Goal: Task Accomplishment & Management: Use online tool/utility

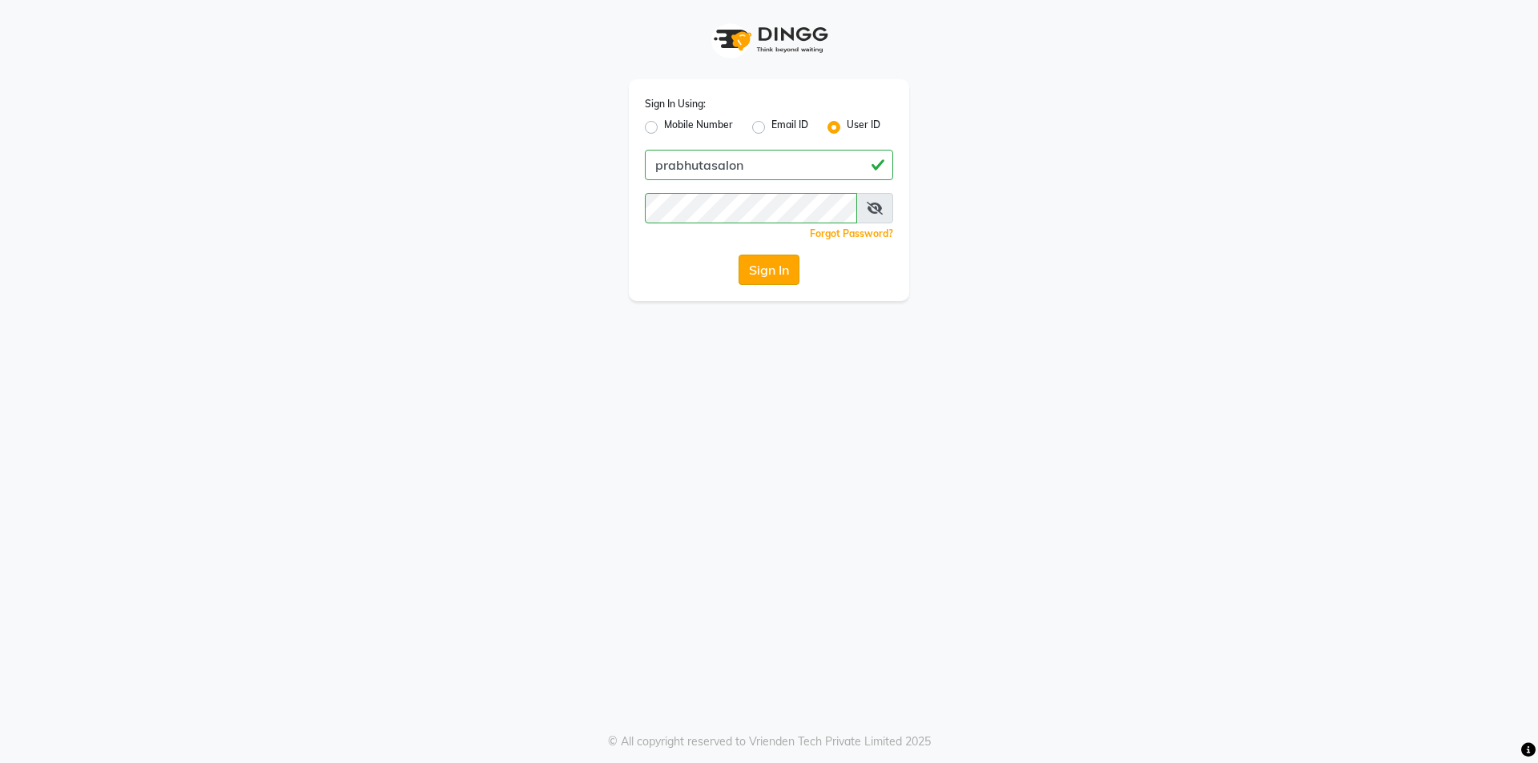
click at [783, 264] on button "Sign In" at bounding box center [768, 270] width 61 height 30
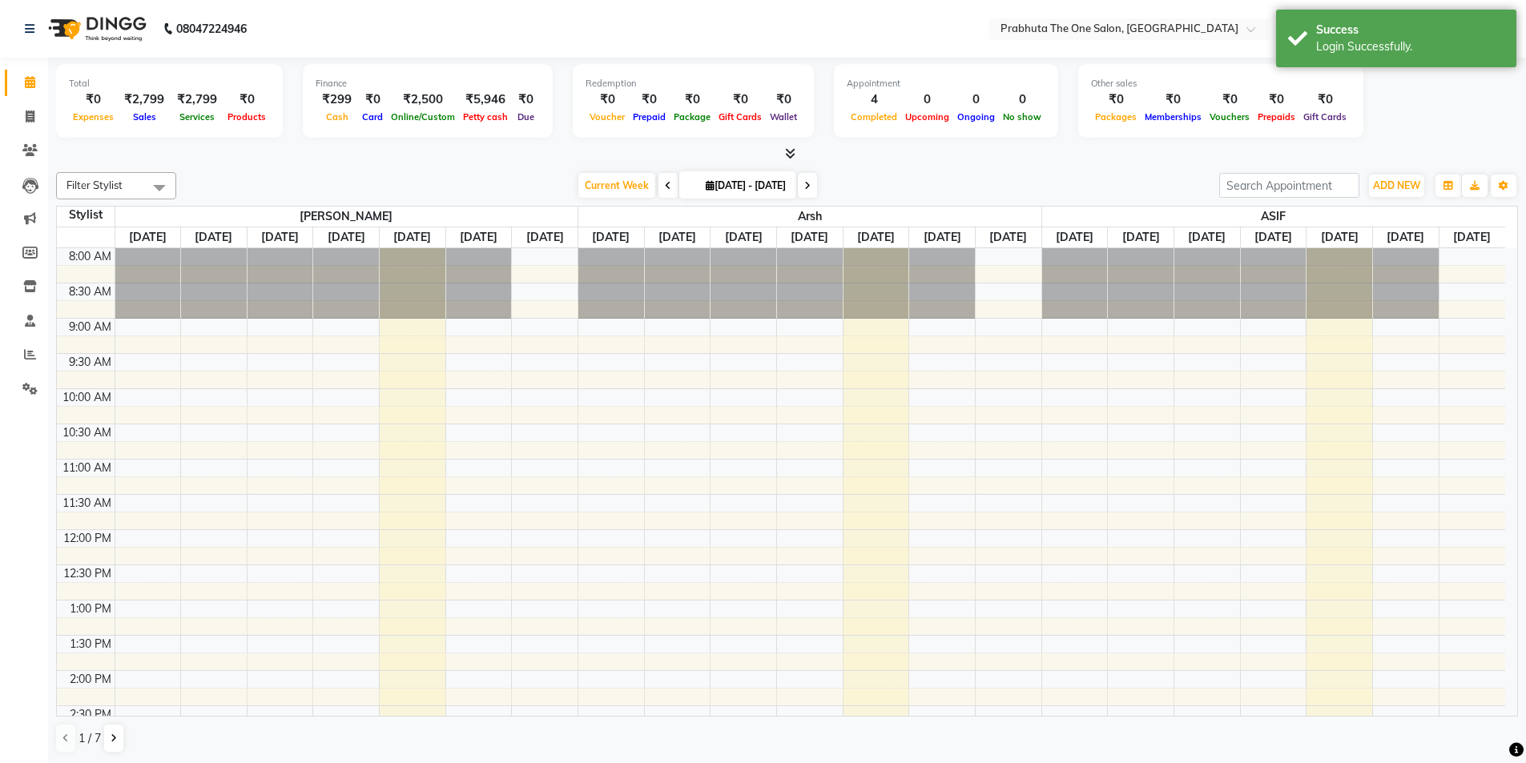
scroll to position [488, 0]
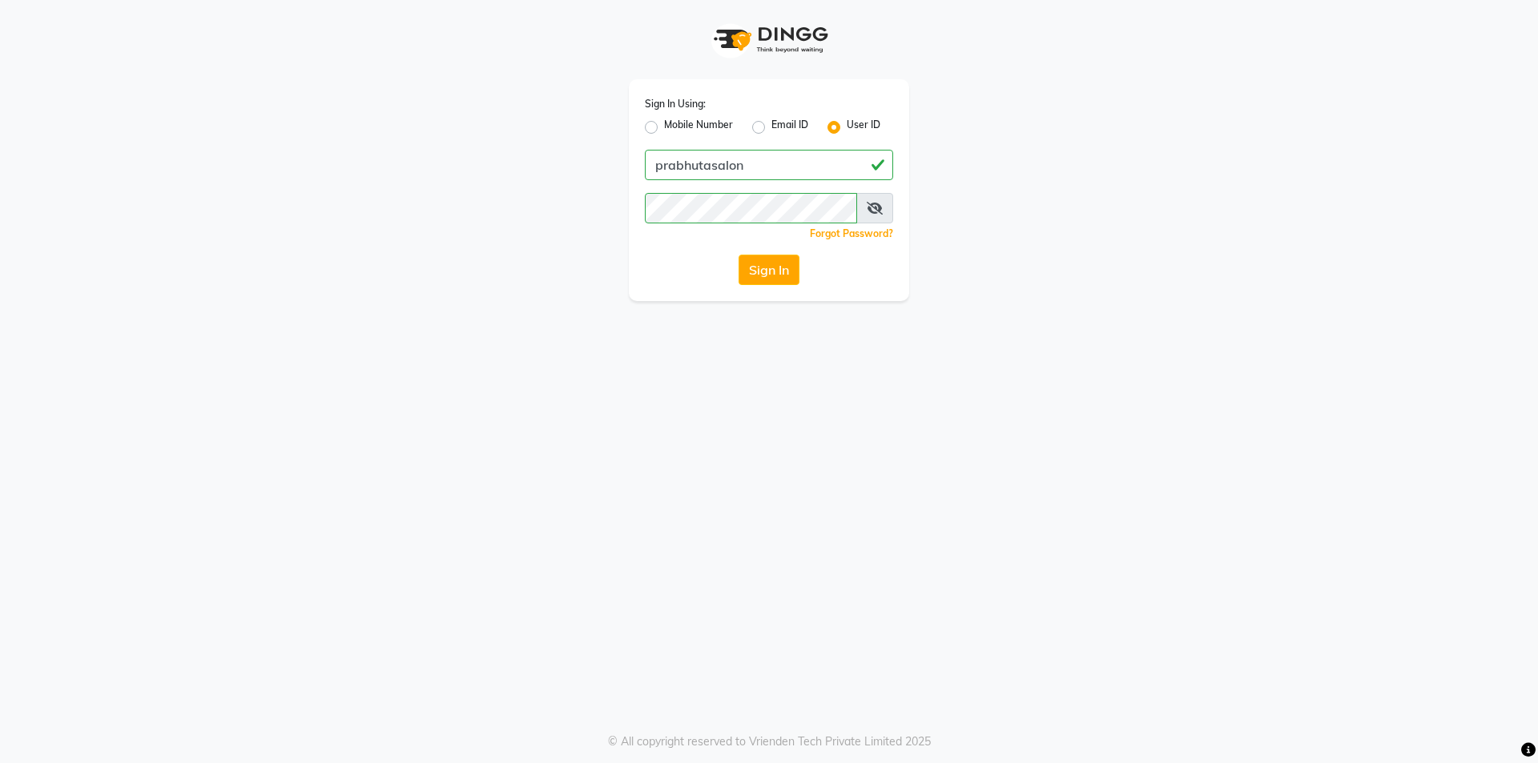
click at [756, 276] on button "Sign In" at bounding box center [768, 270] width 61 height 30
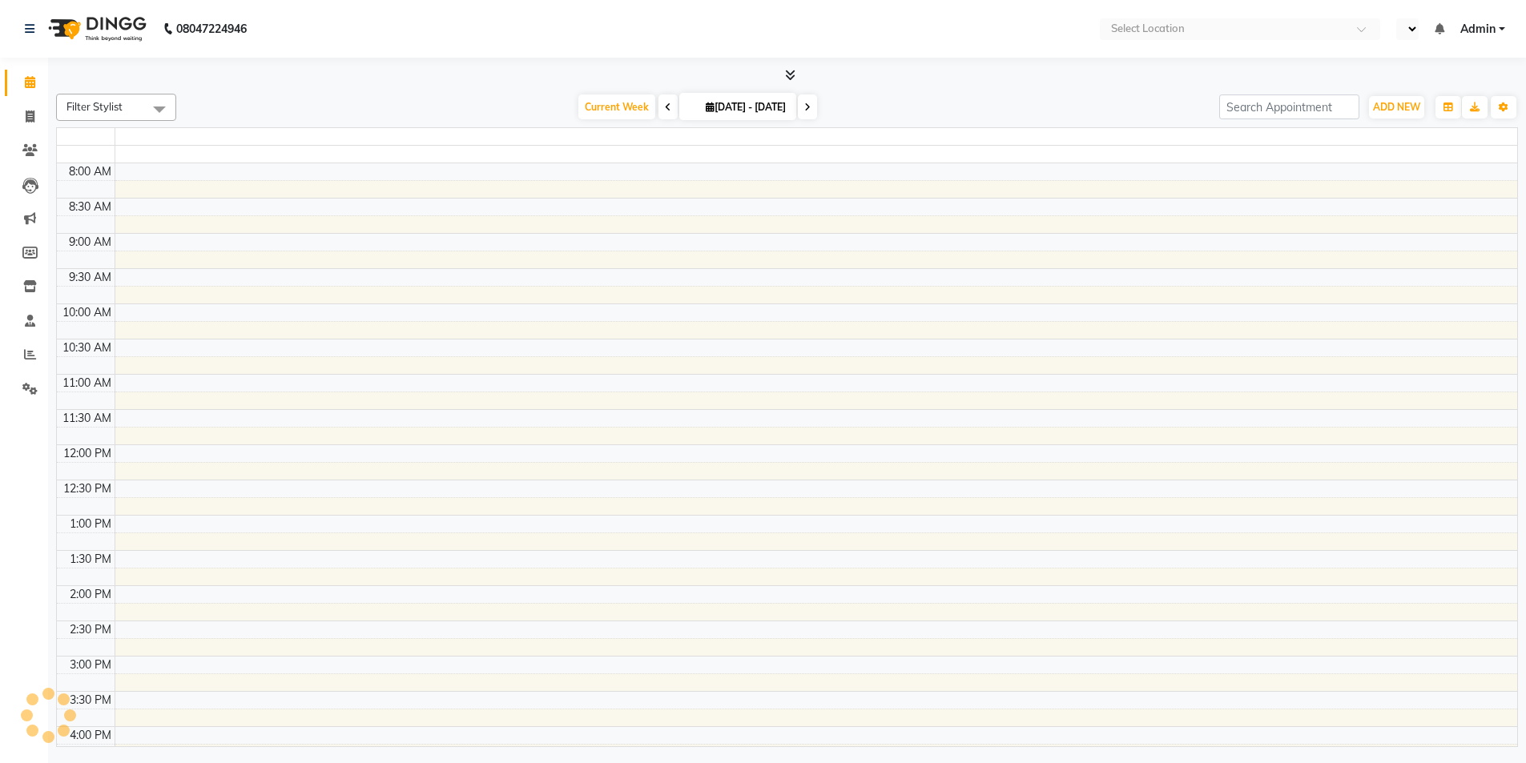
select select "en"
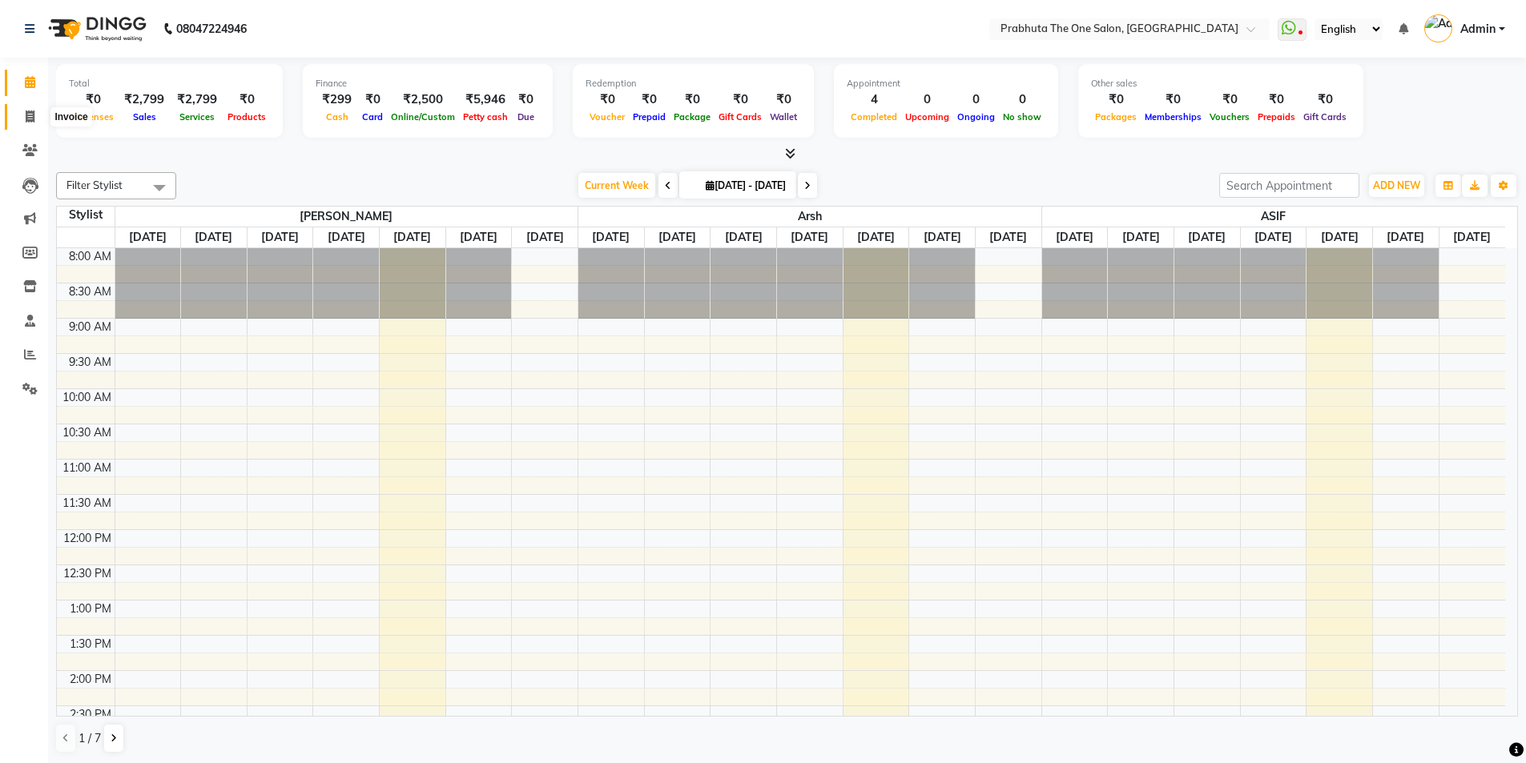
click at [31, 113] on icon at bounding box center [30, 117] width 9 height 12
select select "service"
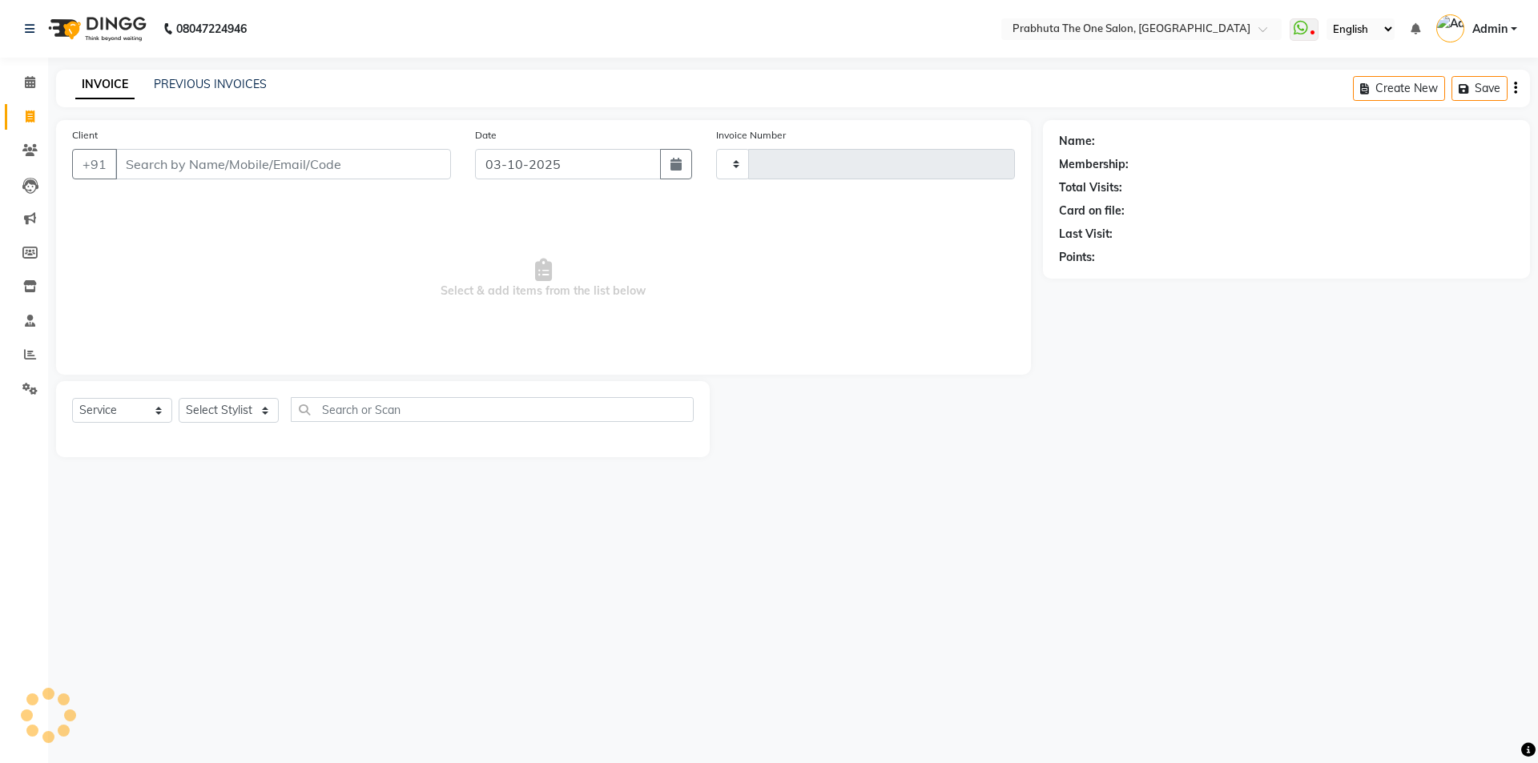
type input "1433"
select select "5326"
click at [245, 72] on div "INVOICE PREVIOUS INVOICES Create New Save Open Invoices" at bounding box center [793, 89] width 1474 height 38
click at [242, 82] on link "PREVIOUS INVOICES" at bounding box center [210, 84] width 113 height 14
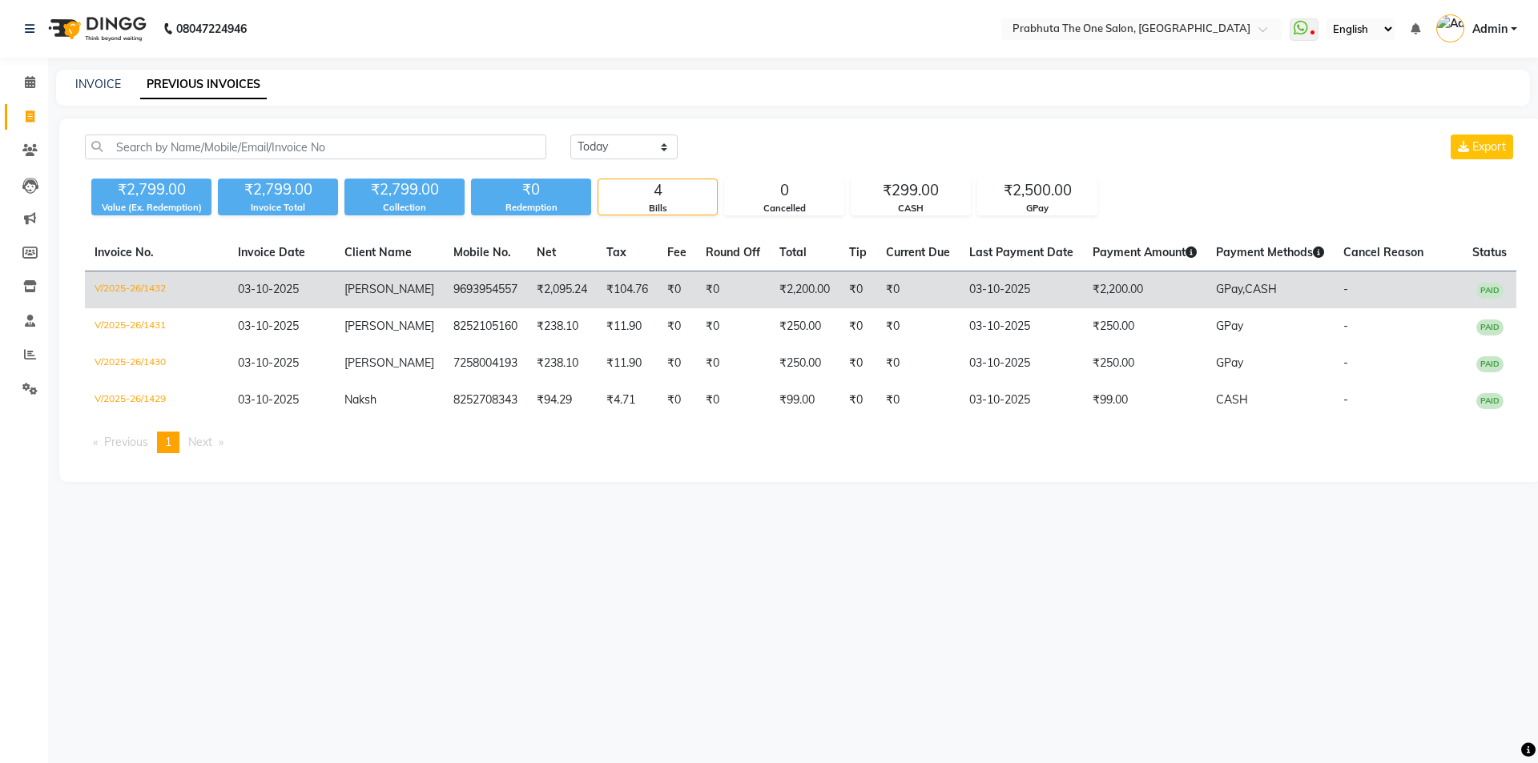
click at [696, 283] on td "₹0" at bounding box center [733, 291] width 74 height 38
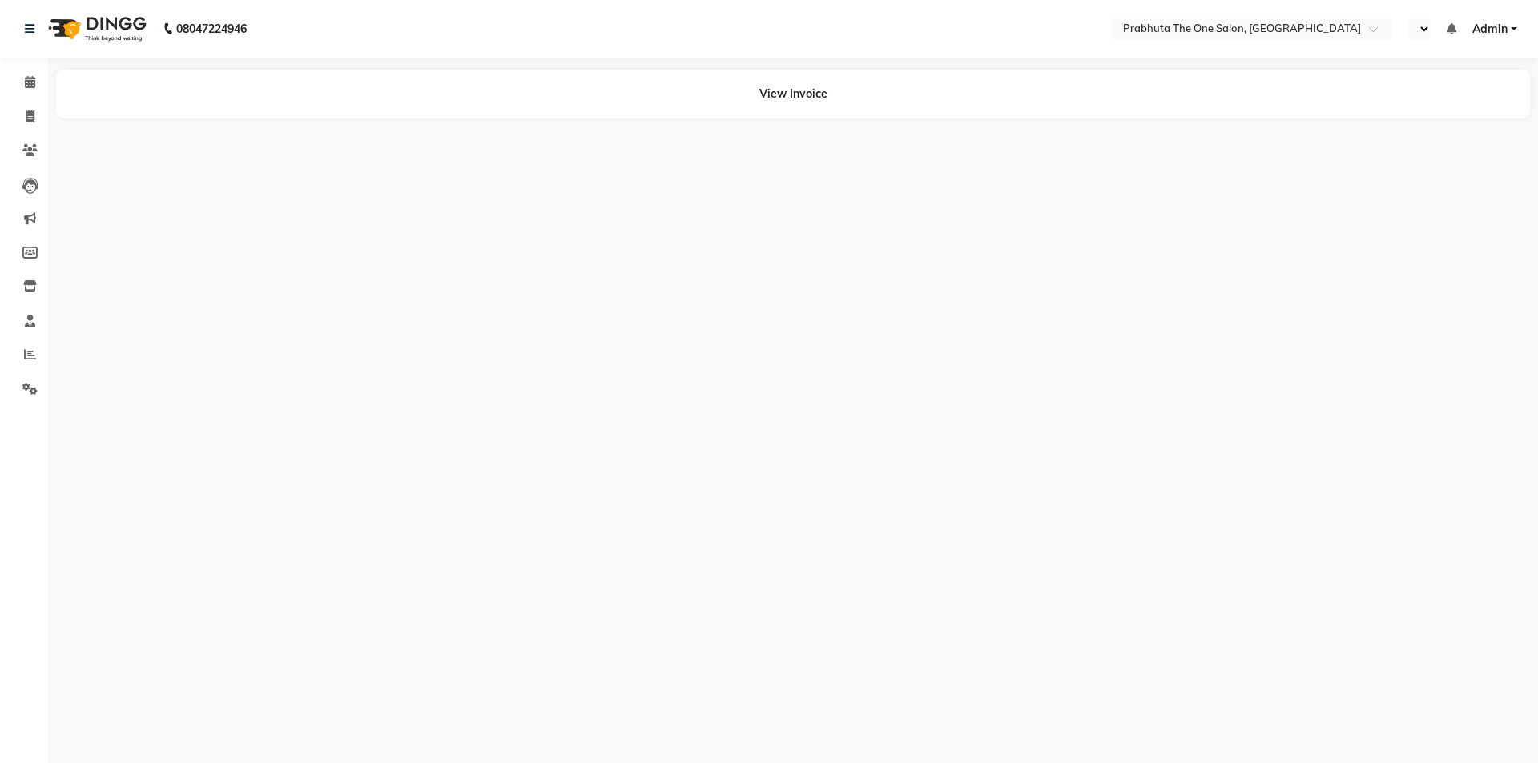
select select "en"
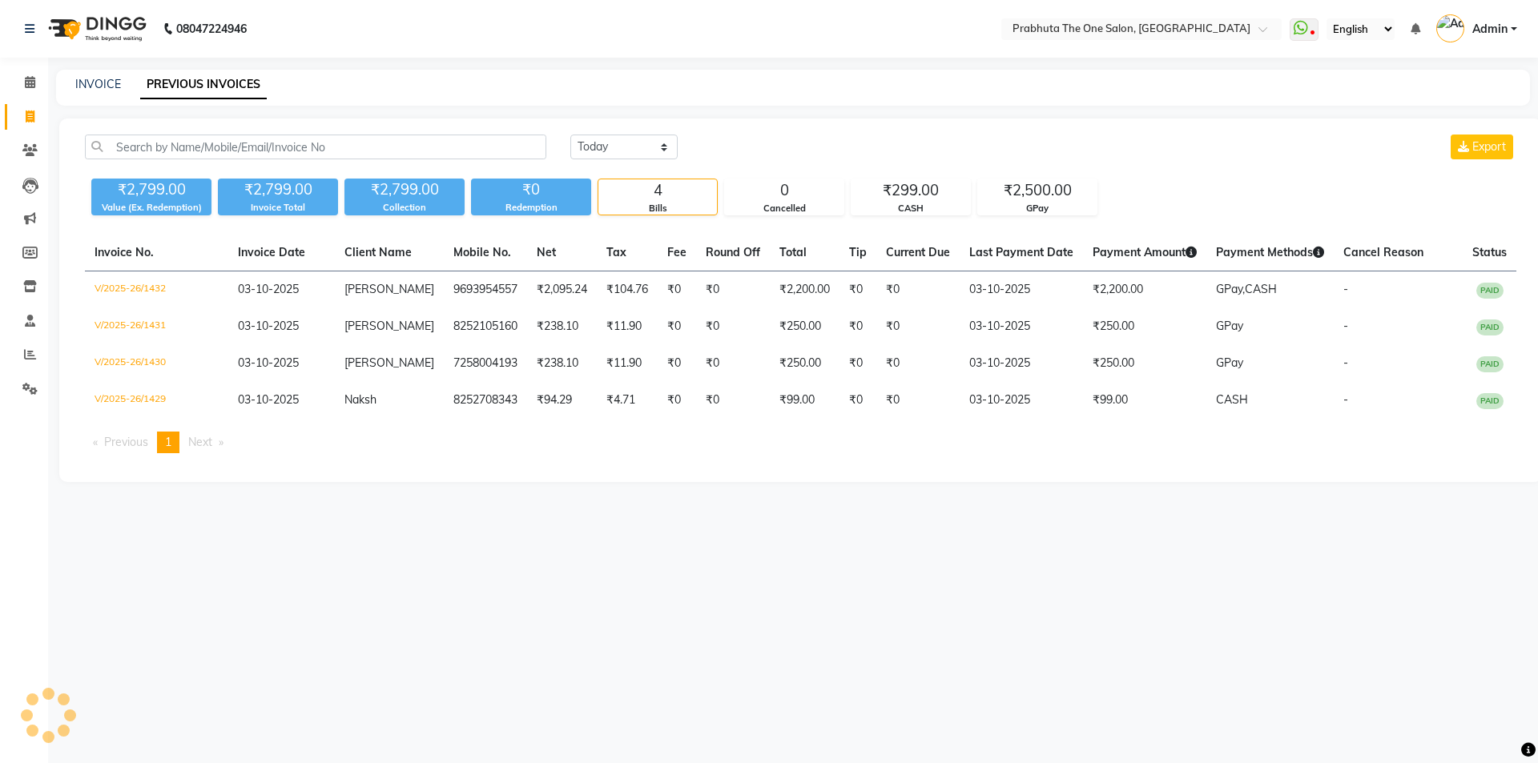
select select "en"
click at [26, 74] on span at bounding box center [30, 83] width 28 height 18
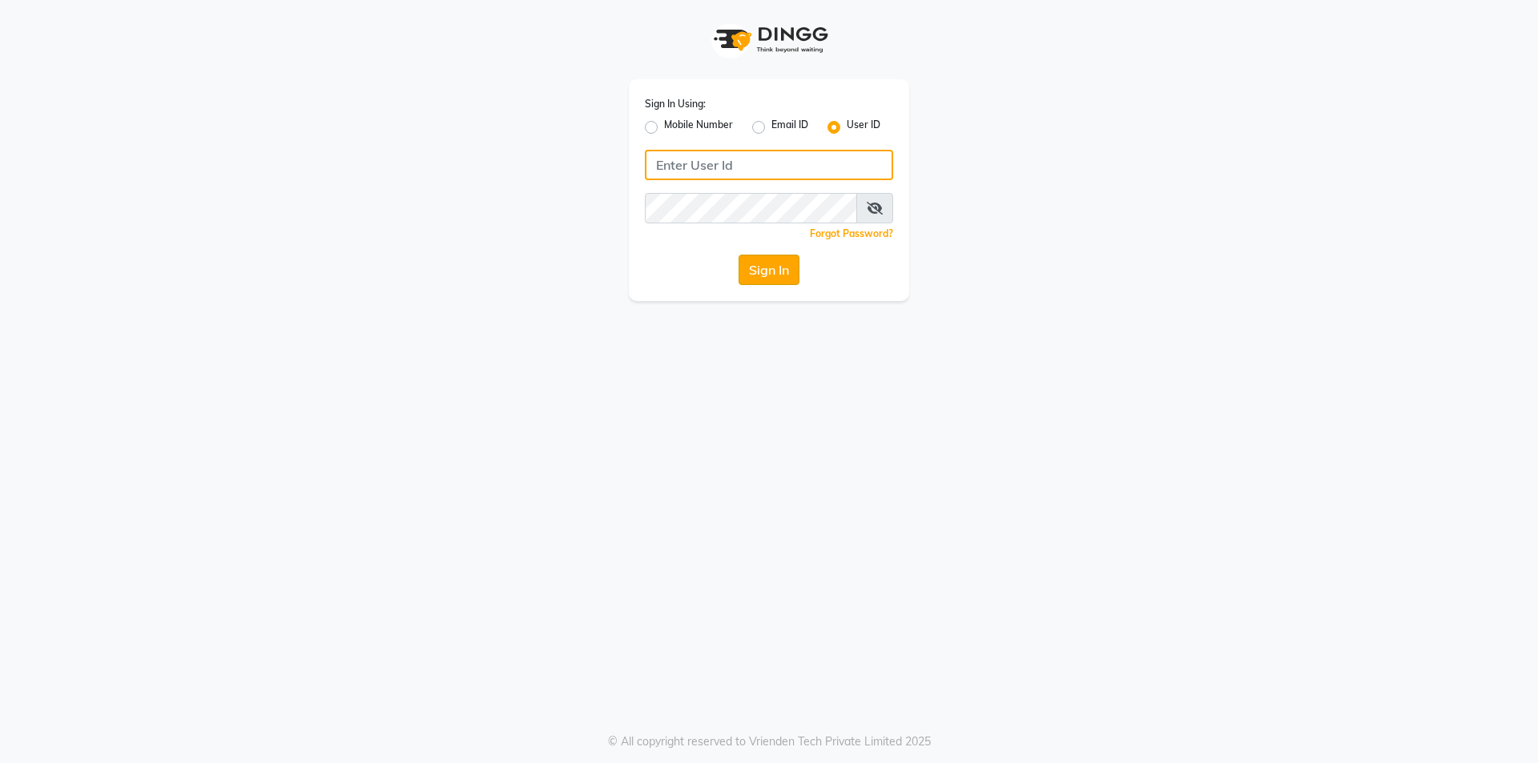
type input "prabhutasalon"
click at [768, 270] on button "Sign In" at bounding box center [768, 270] width 61 height 30
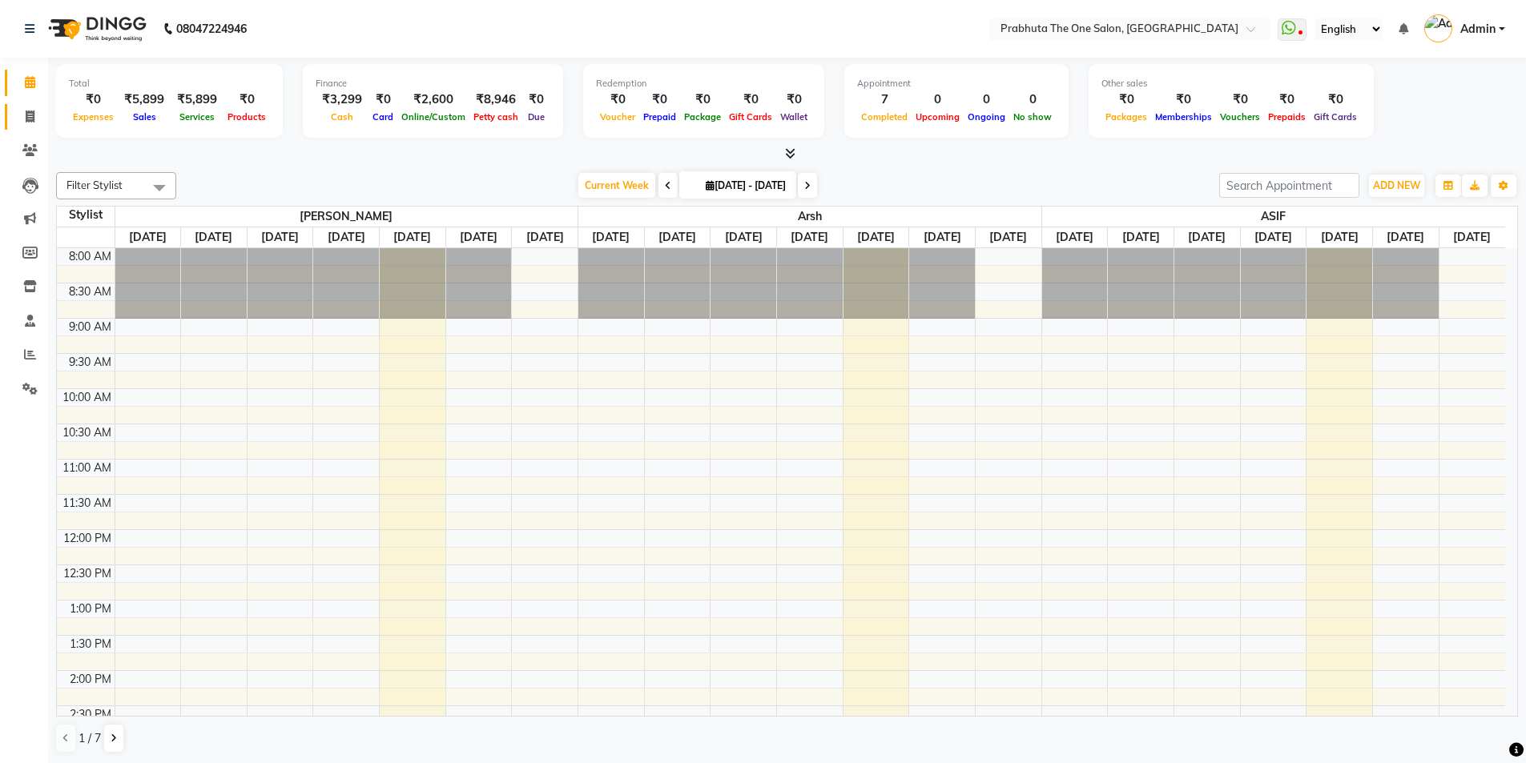
click at [11, 119] on link "Invoice" at bounding box center [24, 117] width 38 height 26
drag, startPoint x: 11, startPoint y: 119, endPoint x: 26, endPoint y: 123, distance: 15.2
click at [11, 119] on link "Invoice" at bounding box center [24, 117] width 38 height 26
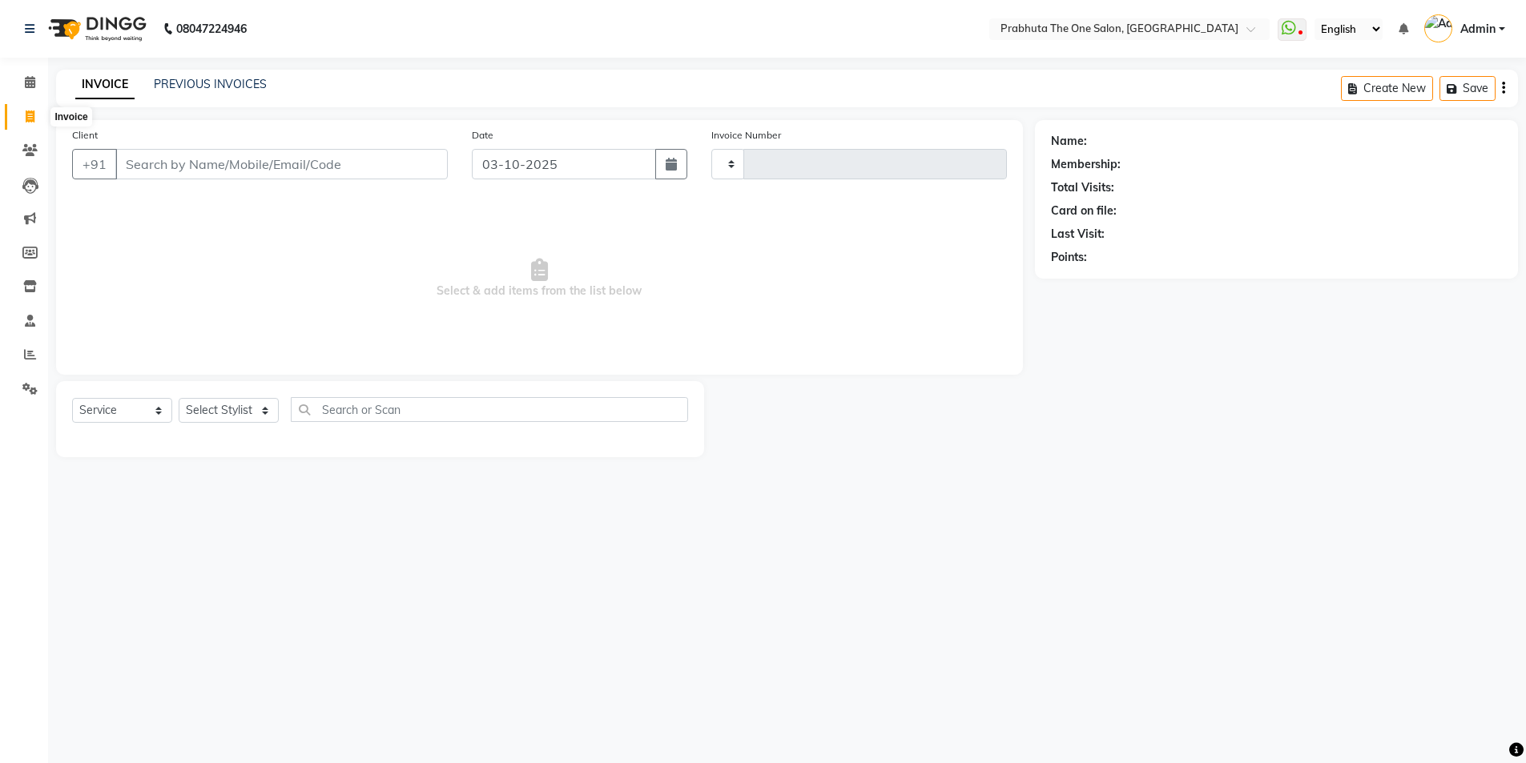
click at [26, 123] on span at bounding box center [30, 117] width 28 height 18
select select "service"
select select "5326"
type input "1436"
click at [213, 73] on div "INVOICE PREVIOUS INVOICES Create New Save Open Invoices" at bounding box center [793, 89] width 1474 height 38
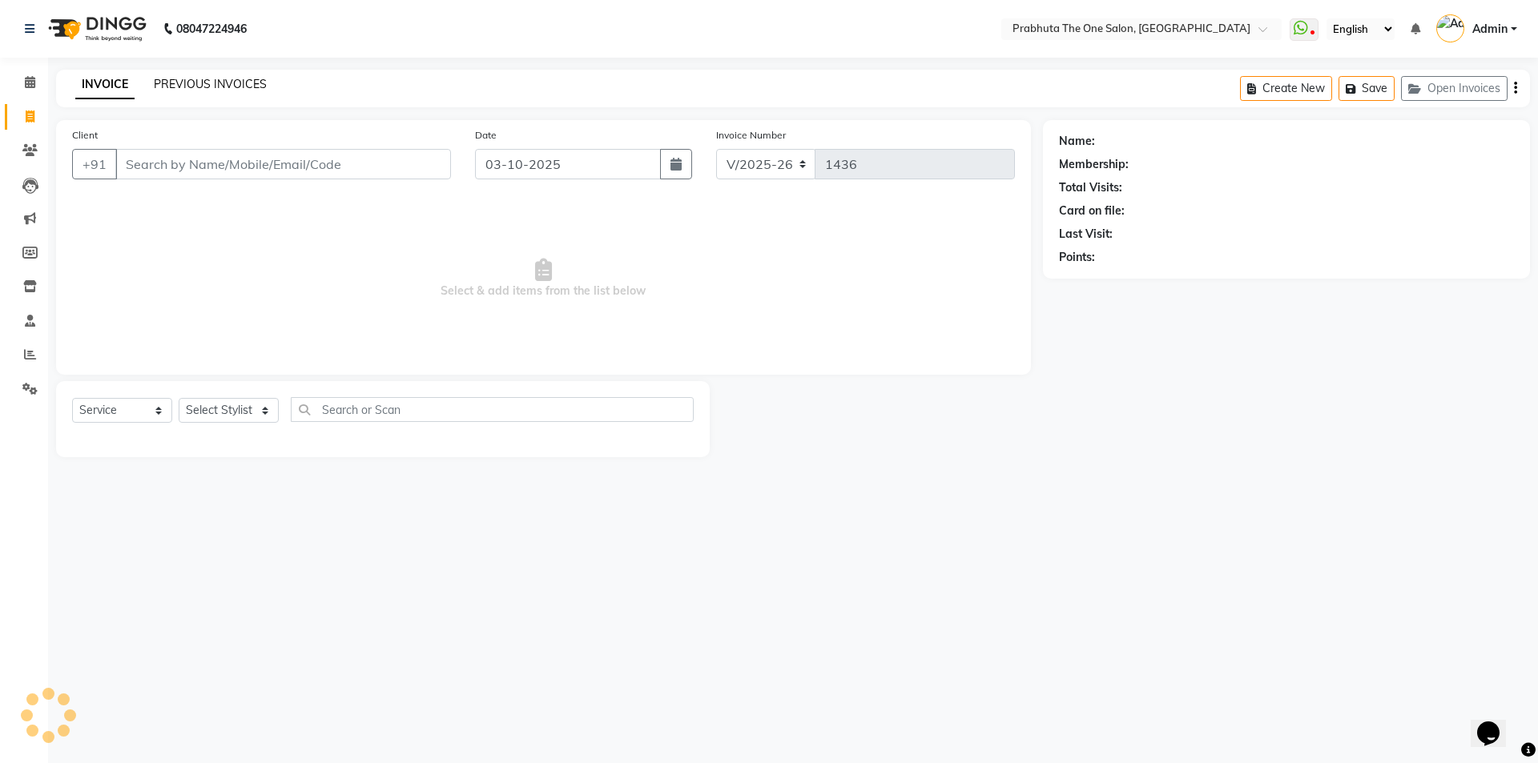
click at [216, 83] on link "PREVIOUS INVOICES" at bounding box center [210, 84] width 113 height 14
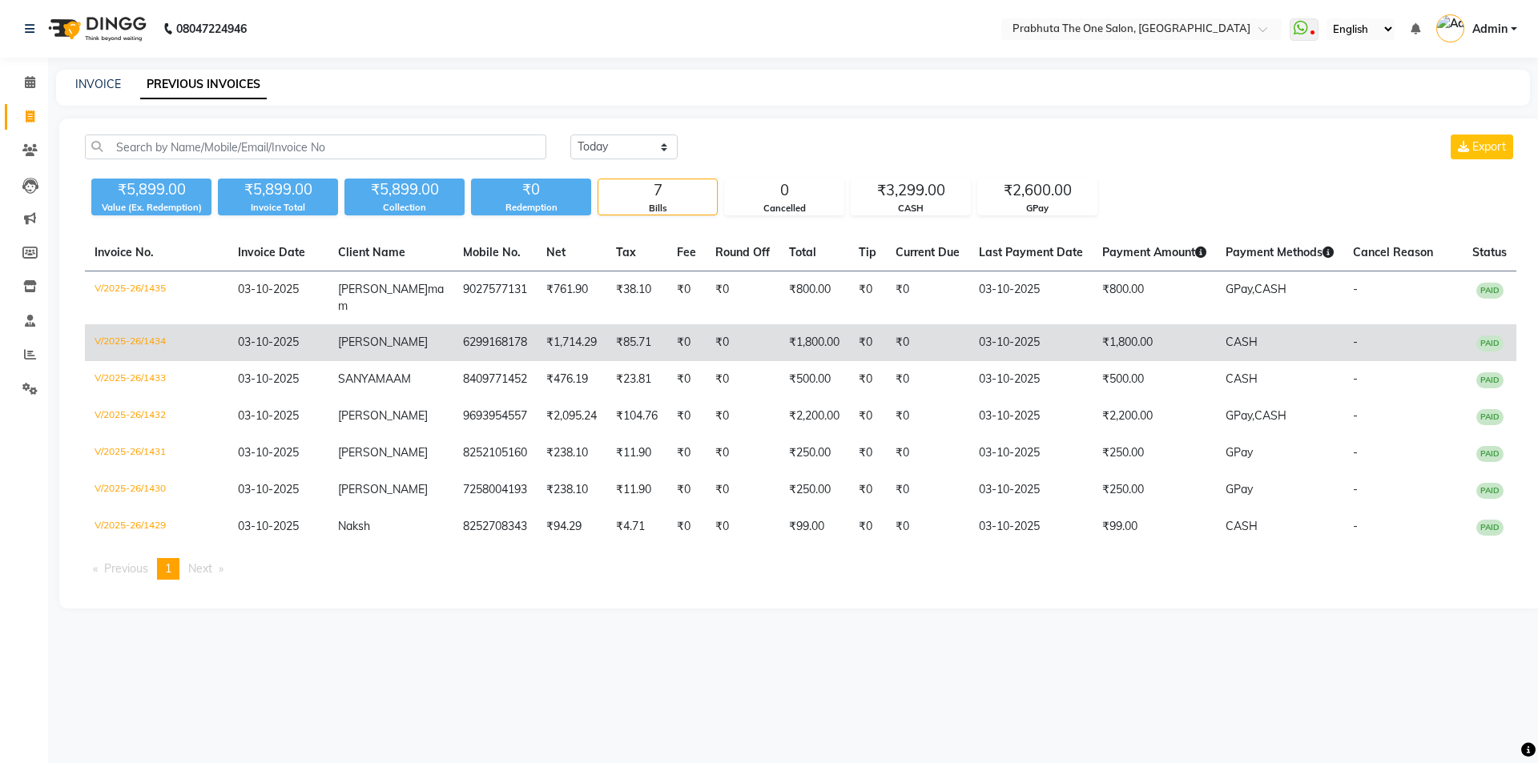
click at [677, 342] on td "₹0" at bounding box center [686, 342] width 38 height 37
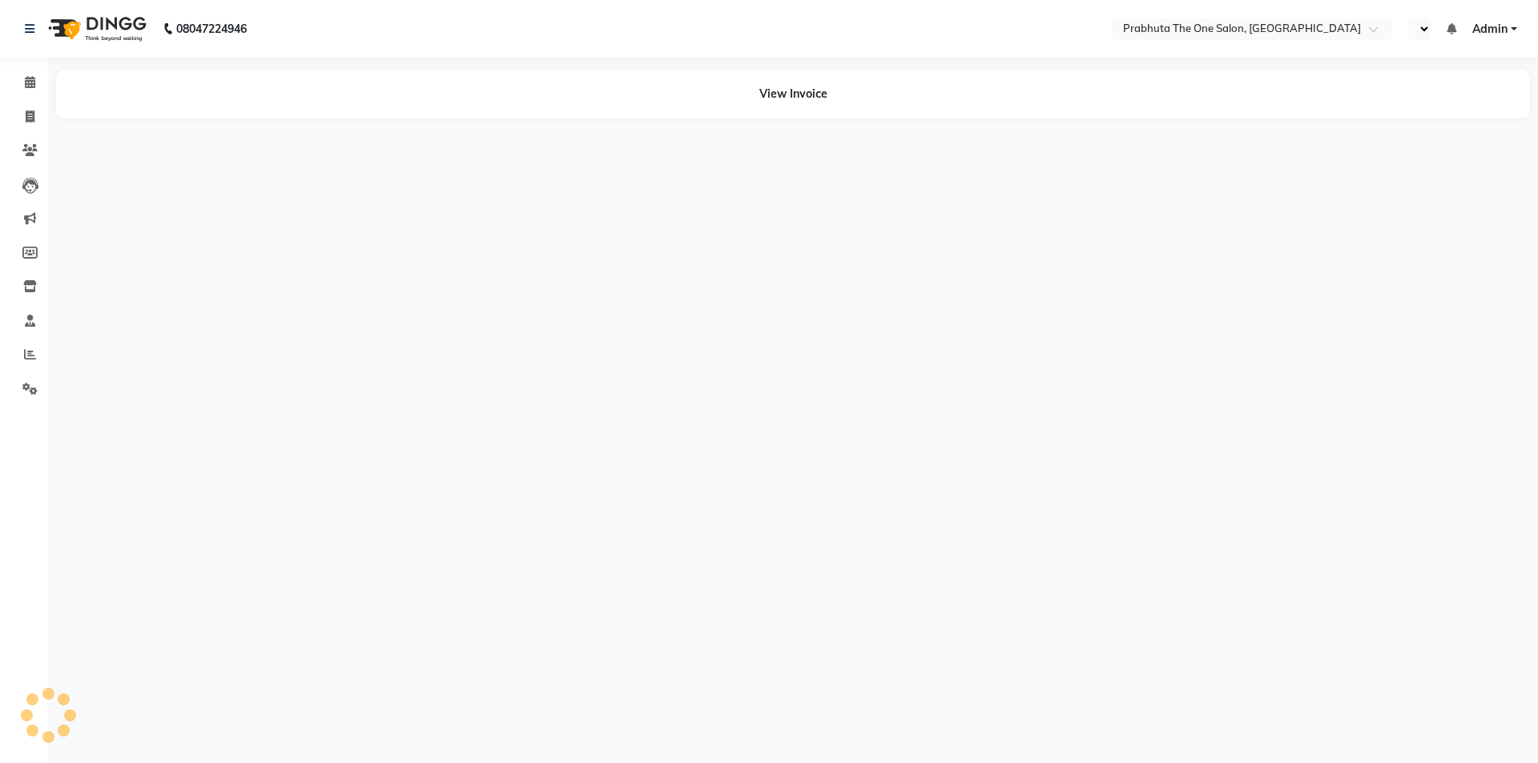
select select "en"
